Goal: Transaction & Acquisition: Obtain resource

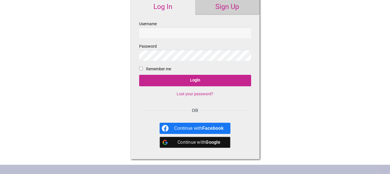
scroll to position [56, 0]
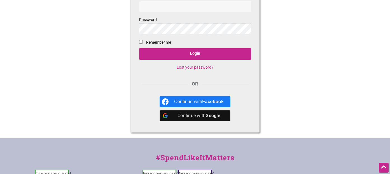
click at [211, 117] on b "Google" at bounding box center [212, 115] width 15 height 5
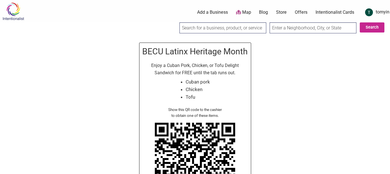
click at [223, 133] on img at bounding box center [195, 167] width 90 height 99
